Goal: Task Accomplishment & Management: Use online tool/utility

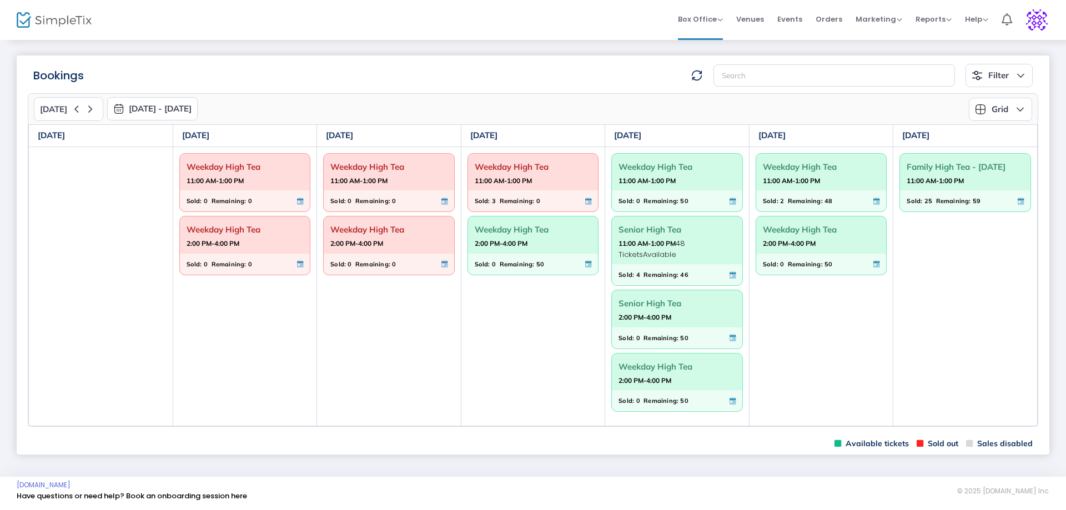
click at [511, 252] on div "Weekday High Tea 2:00 PM-4:00 PM" at bounding box center [533, 235] width 130 height 37
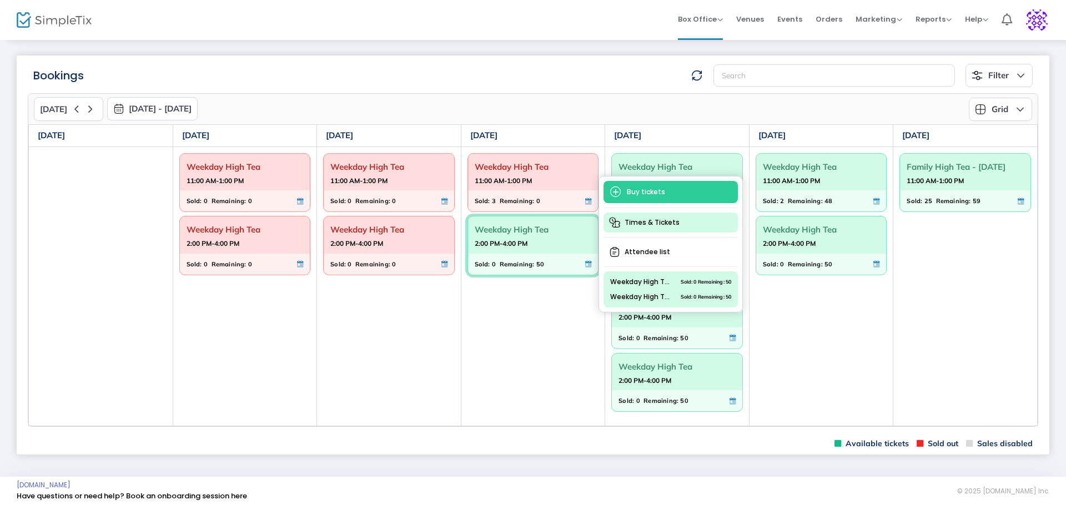
click at [640, 220] on span "Times & Tickets" at bounding box center [671, 223] width 134 height 20
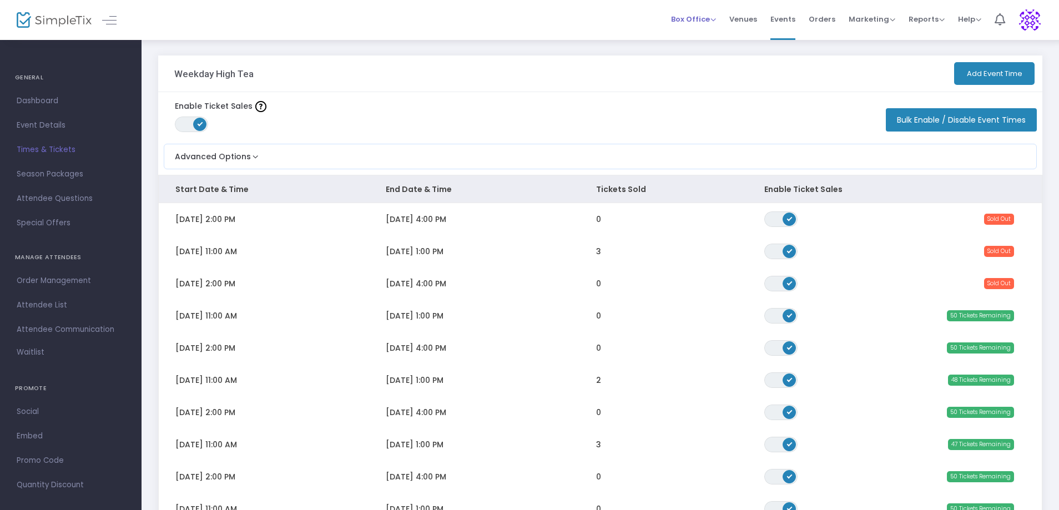
click at [710, 17] on span "Box Office" at bounding box center [693, 19] width 45 height 11
click at [684, 57] on li "Bookings" at bounding box center [710, 59] width 79 height 22
